Goal: Transaction & Acquisition: Purchase product/service

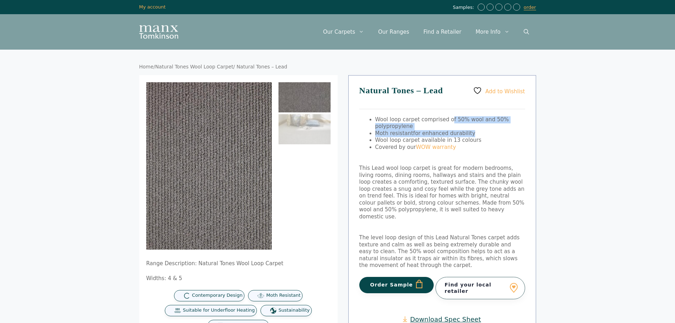
drag, startPoint x: 448, startPoint y: 120, endPoint x: 477, endPoint y: 131, distance: 31.3
click at [477, 131] on ul "Wool loop carpet comprised of 50% wool and 50% polypropylene Moth resistant for…" at bounding box center [450, 133] width 150 height 35
click at [412, 208] on span "This Lead wool loop carpet is great for modern bedrooms, living rooms, dining r…" at bounding box center [441, 192] width 165 height 55
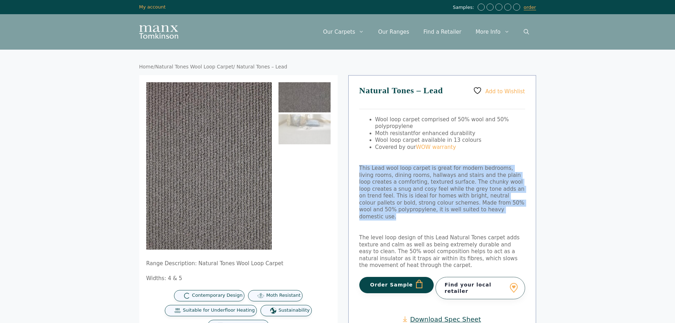
click at [412, 208] on span "This Lead wool loop carpet is great for modern bedrooms, living rooms, dining r…" at bounding box center [441, 192] width 165 height 55
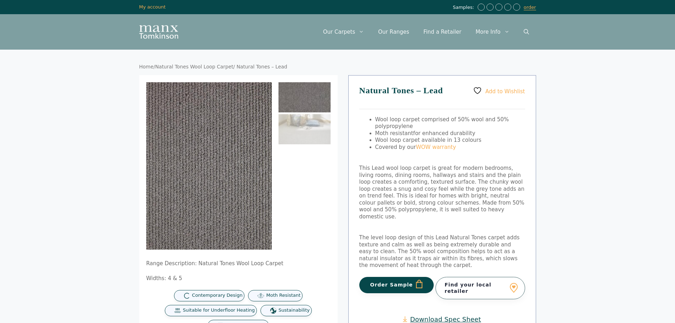
click at [414, 215] on div "Add to Wishlist Natural Tones – Lead Wool loop carpet comprised of 50% wool and…" at bounding box center [442, 215] width 188 height 280
click at [414, 210] on span "This Lead wool loop carpet is great for modern bedrooms, living rooms, dining r…" at bounding box center [441, 192] width 165 height 55
click at [413, 210] on span "This Lead wool loop carpet is great for modern bedrooms, living rooms, dining r…" at bounding box center [441, 192] width 165 height 55
click at [413, 211] on span "This Lead wool loop carpet is great for modern bedrooms, living rooms, dining r…" at bounding box center [441, 192] width 165 height 55
click at [436, 209] on p "This Lead wool loop carpet is great for modern bedrooms, living rooms, dining r…" at bounding box center [442, 192] width 166 height 55
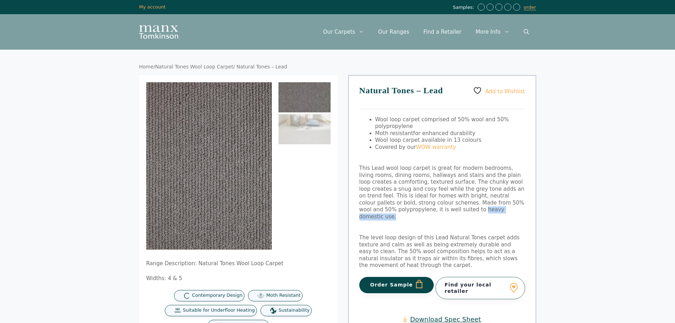
drag, startPoint x: 434, startPoint y: 209, endPoint x: 381, endPoint y: 209, distance: 52.4
click at [382, 210] on p "This Lead wool loop carpet is great for modern bedrooms, living rooms, dining r…" at bounding box center [442, 192] width 166 height 55
